Goal: Information Seeking & Learning: Understand process/instructions

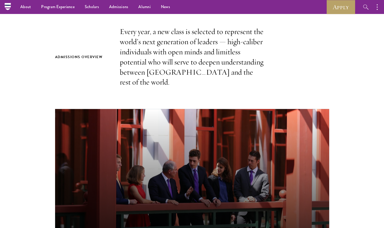
scroll to position [152, 0]
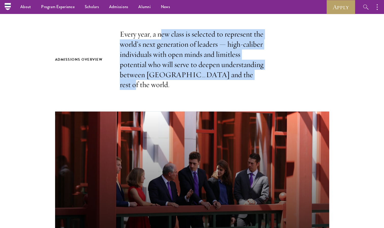
drag, startPoint x: 160, startPoint y: 37, endPoint x: 248, endPoint y: 79, distance: 97.3
click at [248, 79] on p "Every year, a new class is selected to represent the world’s next generation of…" at bounding box center [192, 59] width 145 height 61
drag, startPoint x: 248, startPoint y: 79, endPoint x: 219, endPoint y: 73, distance: 29.7
click at [219, 73] on p "Every year, a new class is selected to represent the world’s next generation of…" at bounding box center [192, 59] width 145 height 61
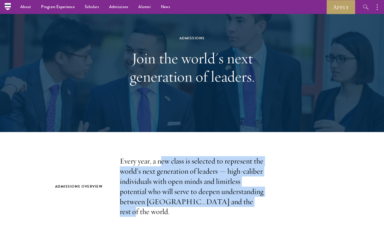
scroll to position [0, 0]
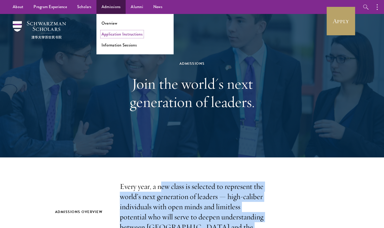
click at [116, 36] on link "Application Instructions" at bounding box center [121, 34] width 41 height 6
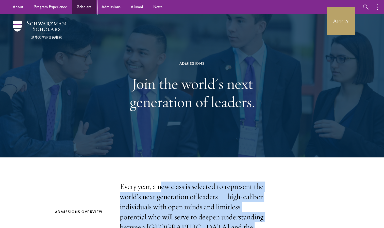
click at [84, 8] on link "Scholars" at bounding box center [84, 7] width 24 height 14
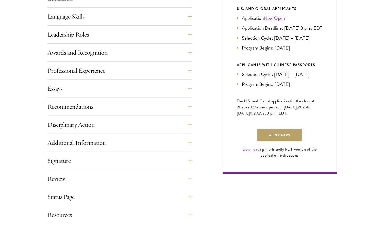
scroll to position [304, 0]
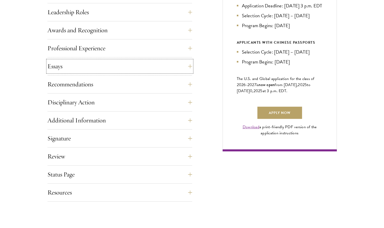
click at [154, 66] on button "Essays" at bounding box center [119, 66] width 145 height 12
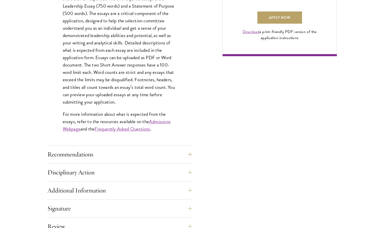
scroll to position [431, 0]
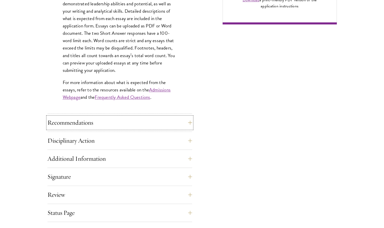
click at [105, 121] on button "Recommendations" at bounding box center [119, 122] width 145 height 12
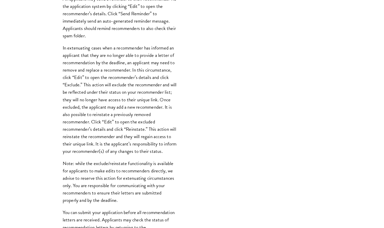
scroll to position [659, 0]
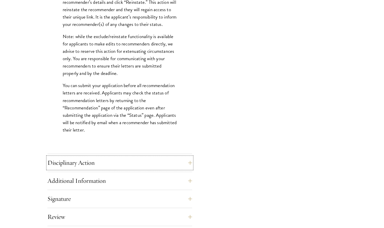
click at [110, 163] on button "Disciplinary Action" at bounding box center [119, 162] width 145 height 12
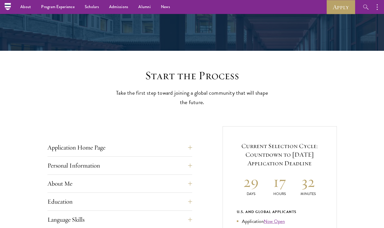
scroll to position [25, 0]
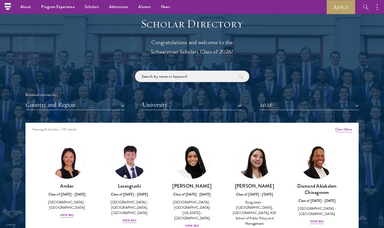
scroll to position [533, 0]
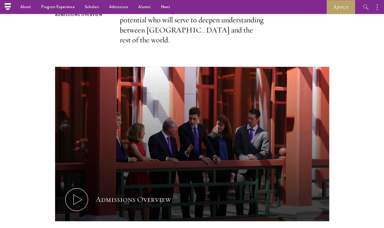
scroll to position [152, 0]
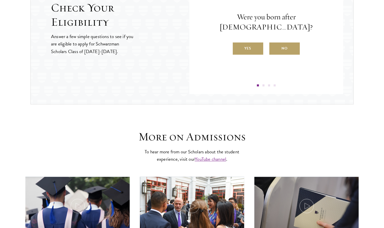
scroll to position [586, 0]
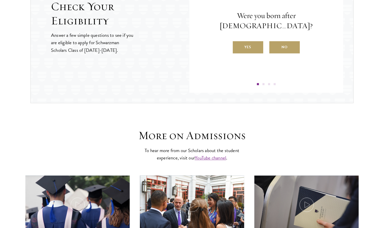
click at [283, 43] on label "No" at bounding box center [284, 47] width 30 height 12
click at [274, 43] on input "No" at bounding box center [271, 44] width 5 height 5
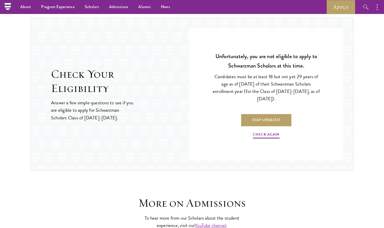
scroll to position [510, 0]
